Goal: Task Accomplishment & Management: Manage account settings

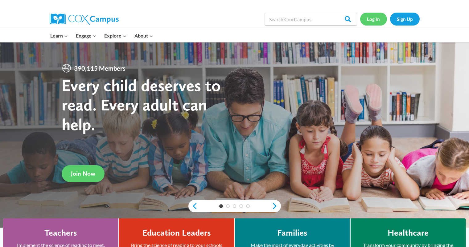
click at [370, 18] on link "Log In" at bounding box center [373, 19] width 27 height 13
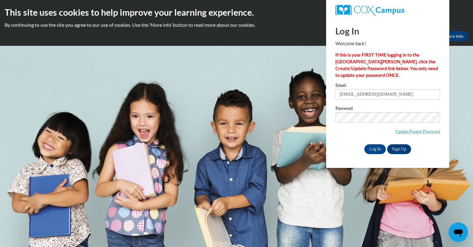
type input "[EMAIL_ADDRESS][DOMAIN_NAME]"
click at [365, 145] on input "Log In" at bounding box center [376, 150] width 22 height 10
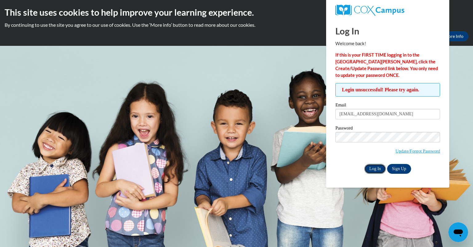
click at [377, 167] on input "Log In" at bounding box center [376, 169] width 22 height 10
